Goal: Task Accomplishment & Management: Use online tool/utility

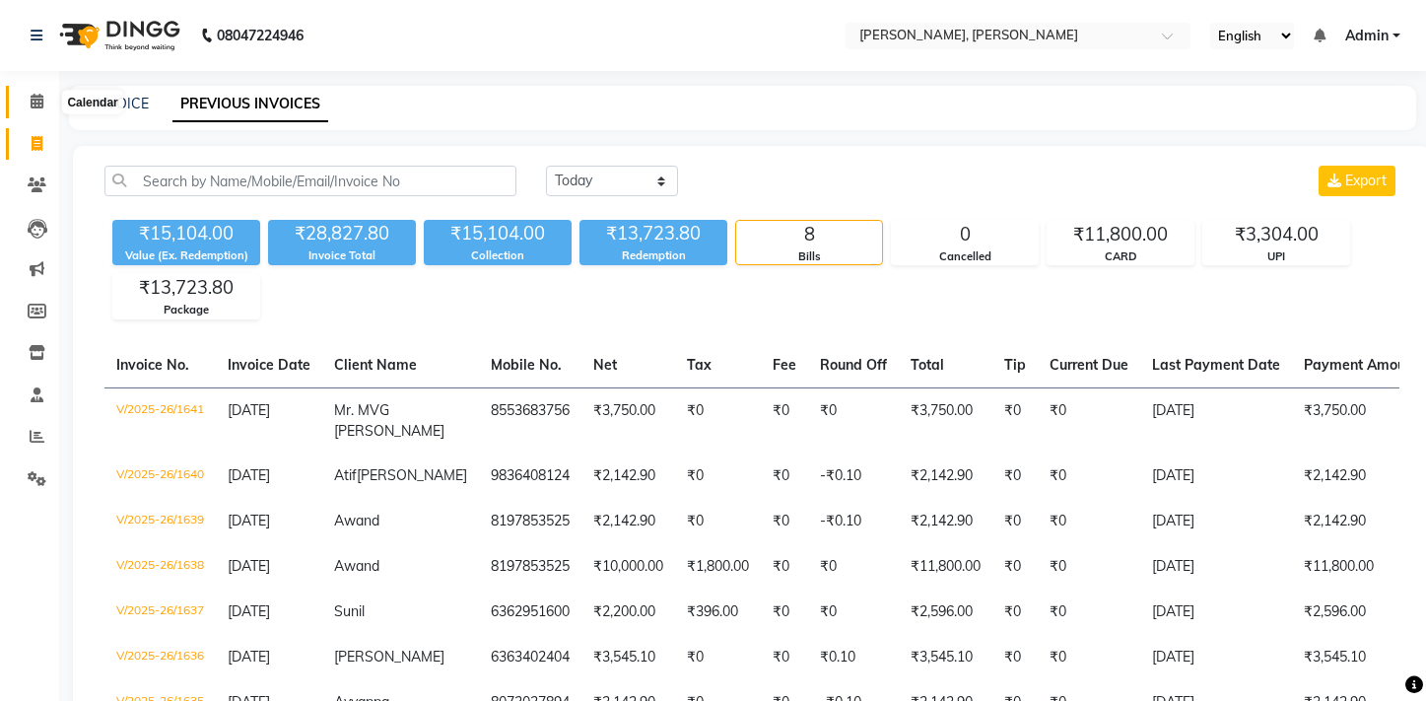
click at [40, 101] on icon at bounding box center [37, 101] width 13 height 15
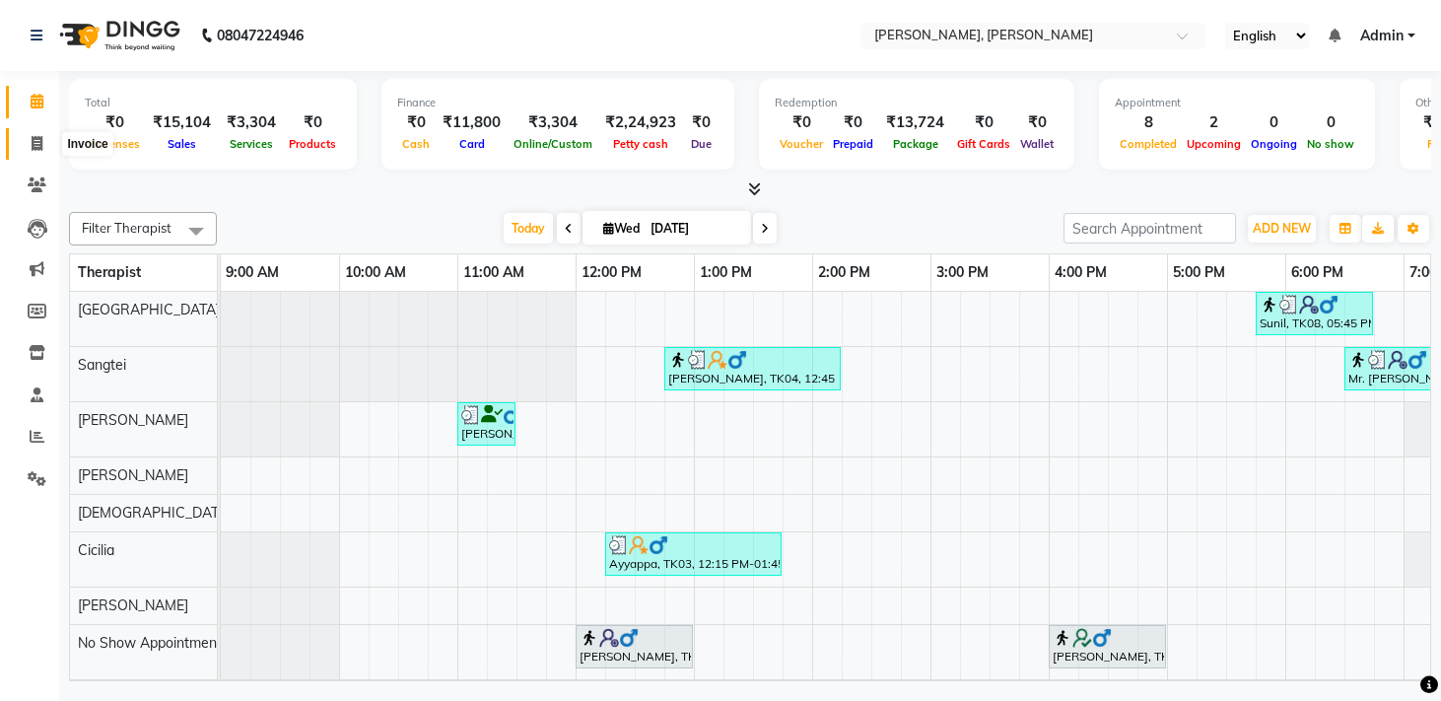
click at [35, 141] on icon at bounding box center [37, 143] width 11 height 15
select select "service"
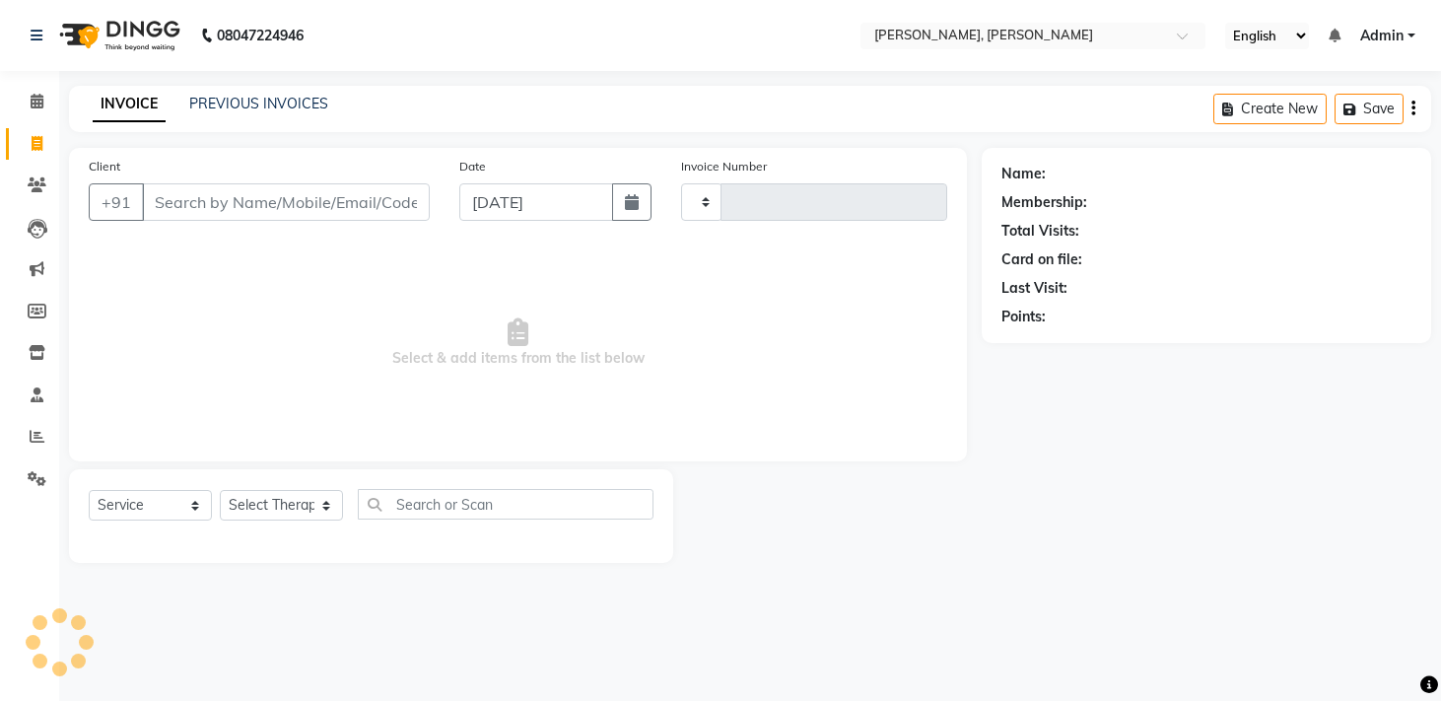
type input "1642"
select select "7301"
click at [250, 105] on link "PREVIOUS INVOICES" at bounding box center [258, 104] width 139 height 18
